Goal: Information Seeking & Learning: Learn about a topic

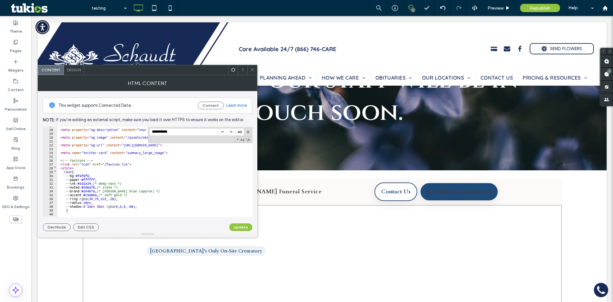
scroll to position [65, 0]
click at [252, 69] on icon at bounding box center [252, 69] width 5 height 5
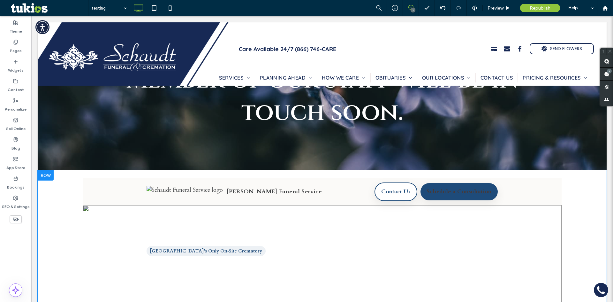
scroll to position [255, 0]
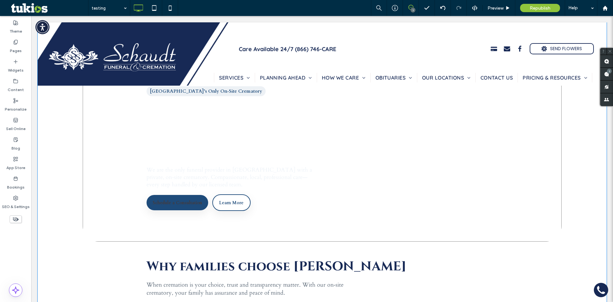
click at [280, 169] on p "We are the only funeral provider in [GEOGRAPHIC_DATA] with a private, on‑site c…" at bounding box center [232, 177] width 172 height 22
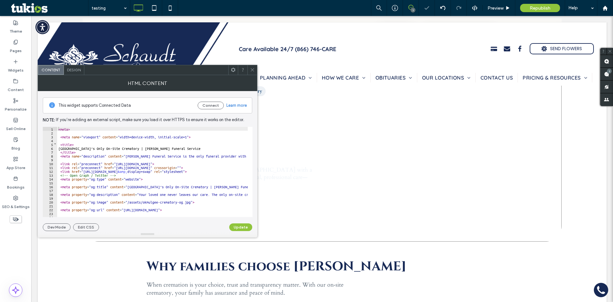
click at [251, 71] on use at bounding box center [251, 69] width 3 height 3
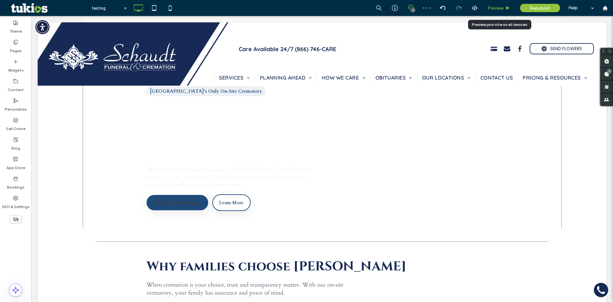
click at [496, 7] on span "Preview" at bounding box center [495, 7] width 16 height 5
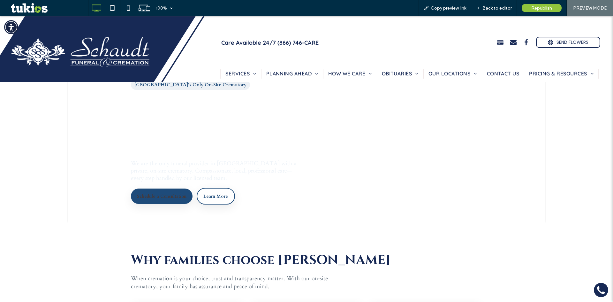
drag, startPoint x: 117, startPoint y: 138, endPoint x: 379, endPoint y: 146, distance: 262.1
click at [405, 151] on section "Okmulgee County’s Only On‑Site Crematory Your loved one never leaves our care. …" at bounding box center [306, 137] width 479 height 196
click at [281, 143] on h1 "Your loved one never leaves our care." at bounding box center [306, 122] width 351 height 64
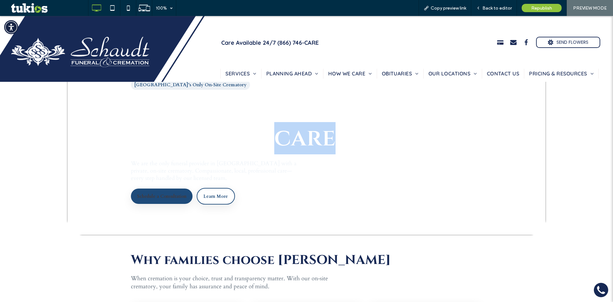
click at [281, 143] on h1 "Your loved one never leaves our care." at bounding box center [306, 122] width 351 height 64
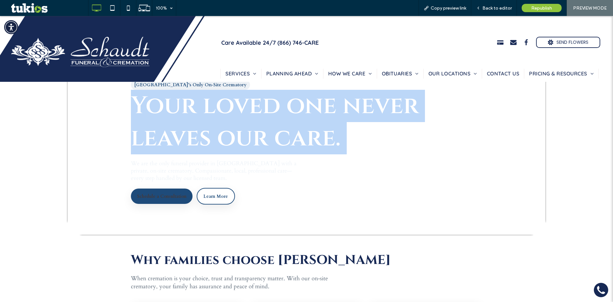
click at [281, 143] on h1 "Your loved one never leaves our care." at bounding box center [306, 122] width 351 height 64
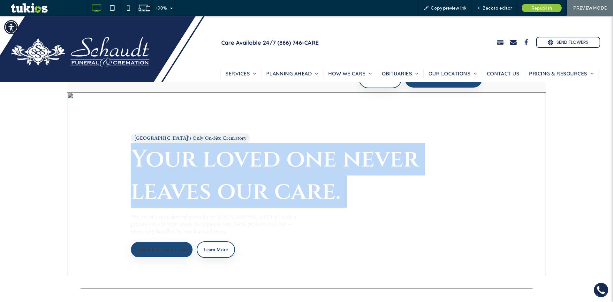
scroll to position [191, 0]
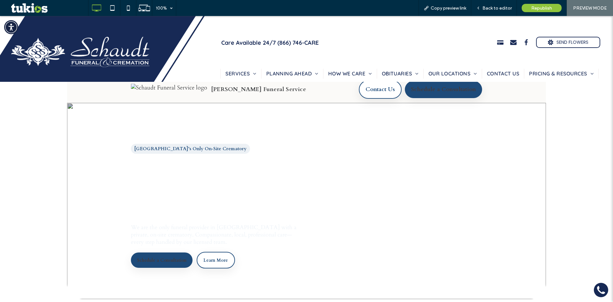
drag, startPoint x: 302, startPoint y: 145, endPoint x: 307, endPoint y: 147, distance: 4.9
click at [306, 146] on div "Okmulgee County’s Only On‑Site Crematory Your loved one never leaves our care. …" at bounding box center [306, 201] width 351 height 196
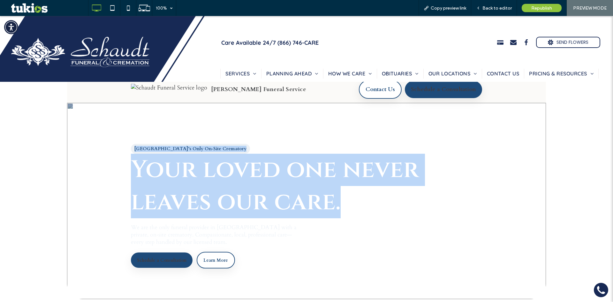
drag, startPoint x: 336, startPoint y: 195, endPoint x: 105, endPoint y: 156, distance: 234.1
click at [106, 156] on section "Okmulgee County’s Only On‑Site Crematory Your loved one never leaves our care. …" at bounding box center [306, 201] width 479 height 196
click at [105, 156] on img at bounding box center [306, 201] width 479 height 196
click at [74, 154] on img at bounding box center [306, 201] width 479 height 196
click at [91, 170] on img at bounding box center [306, 201] width 479 height 196
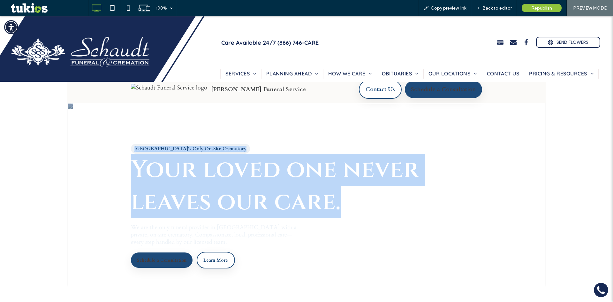
drag, startPoint x: 109, startPoint y: 176, endPoint x: 140, endPoint y: 176, distance: 30.6
click at [109, 176] on img at bounding box center [306, 201] width 479 height 196
click at [166, 174] on h1 "Your loved one never leaves our care." at bounding box center [306, 185] width 351 height 64
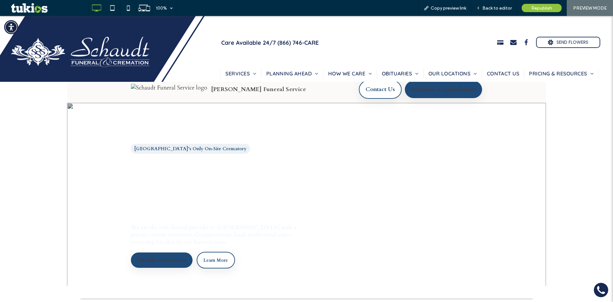
click at [166, 150] on span "[GEOGRAPHIC_DATA]’s Only On‑Site Crematory" at bounding box center [190, 149] width 119 height 10
click at [187, 128] on div "Okmulgee County’s Only On‑Site Crematory Your loved one never leaves our care. …" at bounding box center [306, 201] width 351 height 196
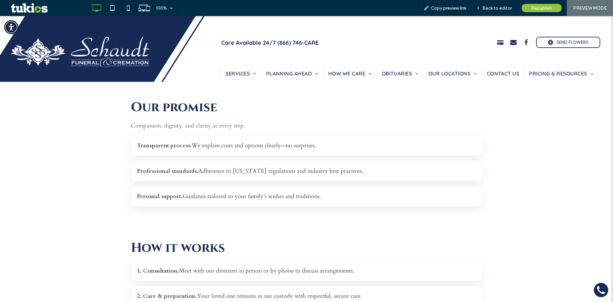
scroll to position [574, 0]
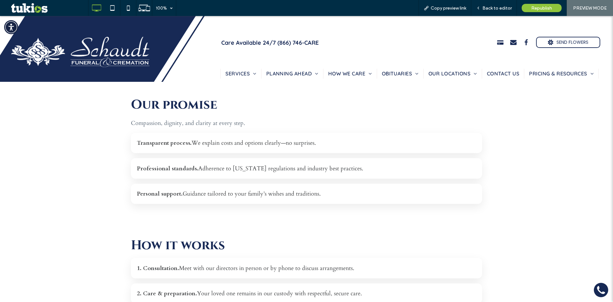
click at [221, 198] on div "Personal support. Guidance tailored to your family’s wishes and traditions." at bounding box center [306, 193] width 351 height 20
click at [264, 168] on div "Professional standards. Adherence to [US_STATE] regulations and industry best p…" at bounding box center [306, 168] width 351 height 20
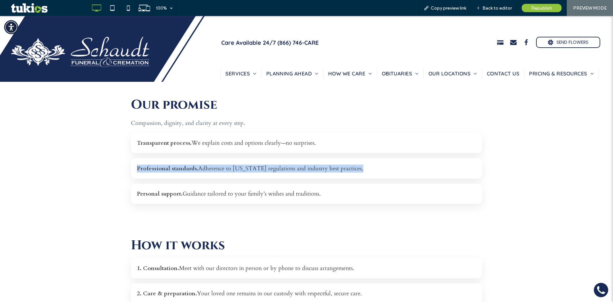
click at [264, 168] on div "Professional standards. Adherence to [US_STATE] regulations and industry best p…" at bounding box center [306, 168] width 351 height 20
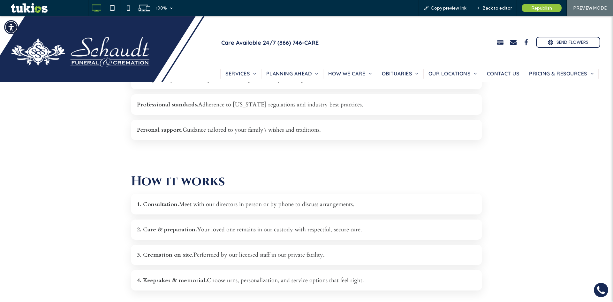
click at [244, 192] on section "How it works 1. Consultation. Meet with our directors in person or by phone to …" at bounding box center [306, 231] width 351 height 150
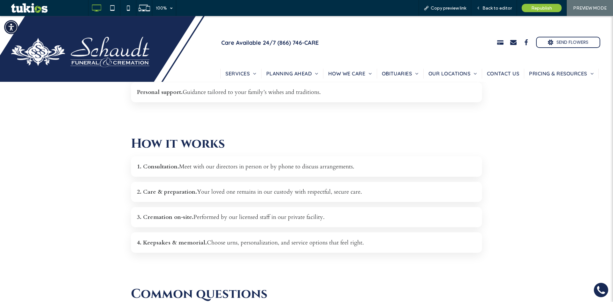
scroll to position [798, 0]
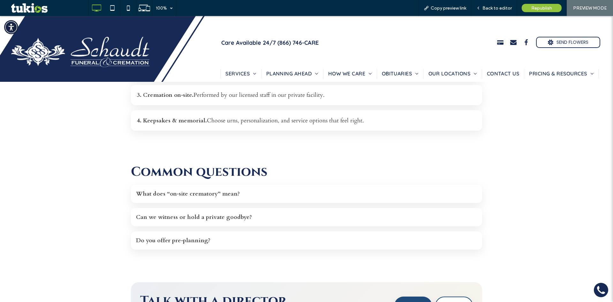
click at [241, 197] on summary "What does “on‑site crematory” mean?" at bounding box center [306, 194] width 341 height 8
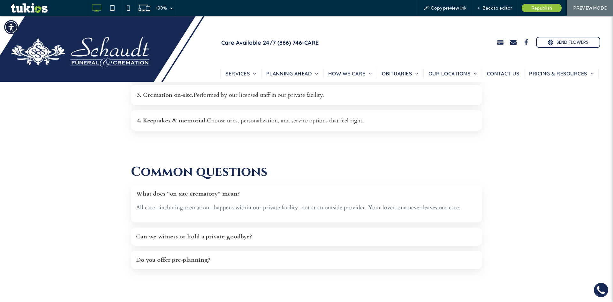
drag, startPoint x: 448, startPoint y: 189, endPoint x: 489, endPoint y: 188, distance: 40.9
click at [489, 188] on div "[GEOGRAPHIC_DATA]’s Only On‑Site Crematory | [PERSON_NAME] Funeral Service Skip…" at bounding box center [306, 68] width 479 height 1196
click at [487, 192] on div "[GEOGRAPHIC_DATA]’s Only On‑Site Crematory | [PERSON_NAME] Funeral Service Skip…" at bounding box center [306, 68] width 479 height 1196
click at [339, 198] on details "What does “on‑site crematory” mean? All care—including cremation—happens within…" at bounding box center [306, 203] width 351 height 38
click at [291, 195] on summary "What does “on‑site crematory” mean?" at bounding box center [306, 194] width 341 height 8
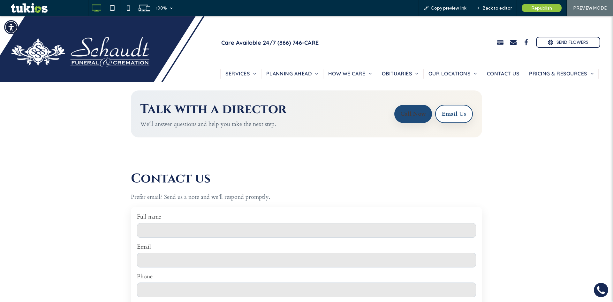
click at [187, 223] on input "Full name" at bounding box center [306, 230] width 339 height 15
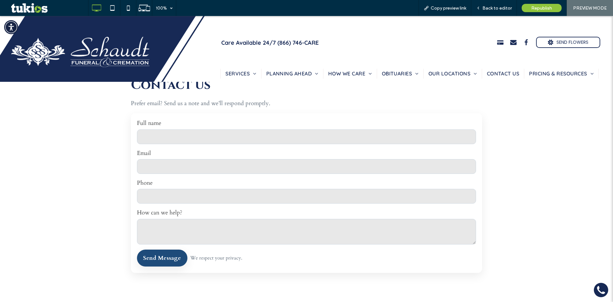
scroll to position [1085, 0]
click at [183, 165] on input "Email" at bounding box center [306, 164] width 339 height 15
click at [178, 189] on input "Phone" at bounding box center [306, 193] width 339 height 15
click at [184, 230] on textarea "How can we help?" at bounding box center [306, 229] width 339 height 26
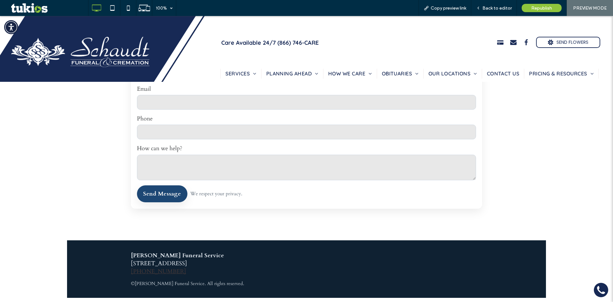
scroll to position [1149, 0]
